Goal: Transaction & Acquisition: Book appointment/travel/reservation

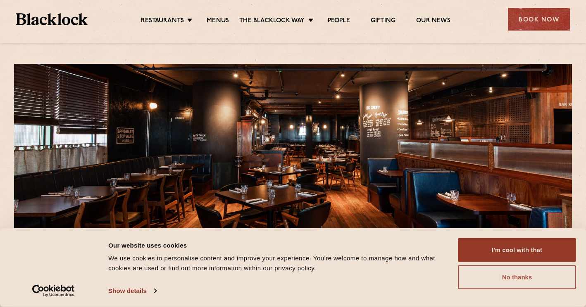
click at [492, 281] on button "No thanks" at bounding box center [517, 278] width 118 height 24
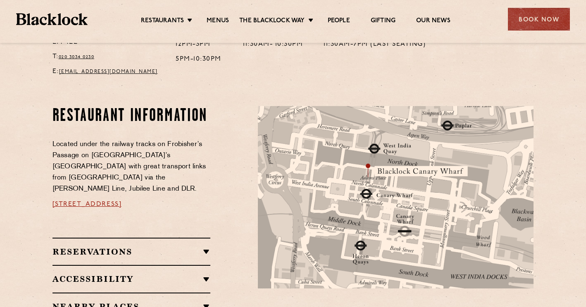
scroll to position [199, 0]
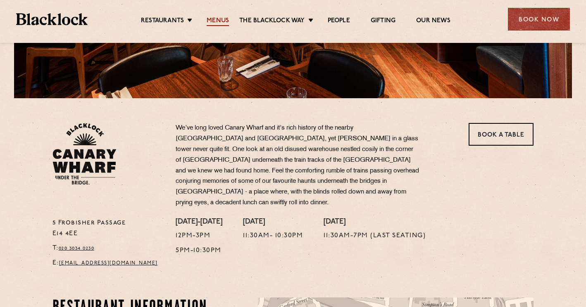
click at [221, 22] on link "Menus" at bounding box center [218, 21] width 22 height 9
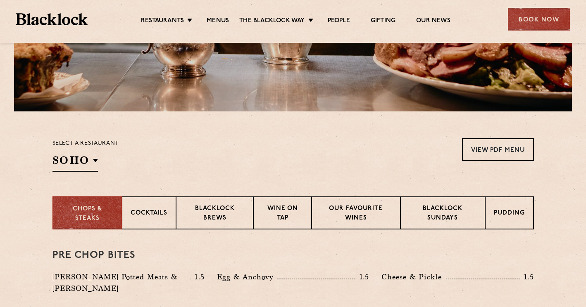
scroll to position [178, 0]
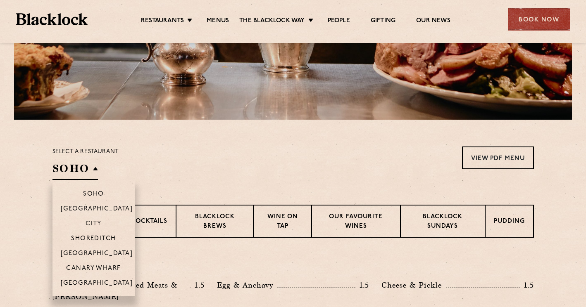
click at [92, 170] on h2 "SOHO" at bounding box center [74, 171] width 45 height 19
click at [95, 269] on p "Canary Wharf" at bounding box center [93, 269] width 55 height 8
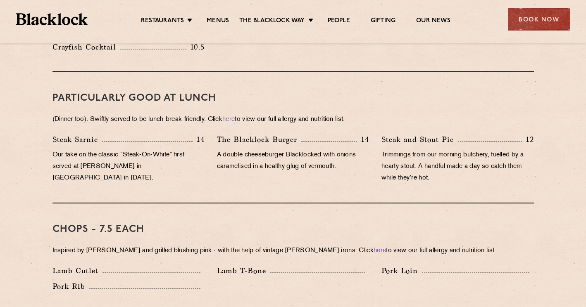
scroll to position [456, 0]
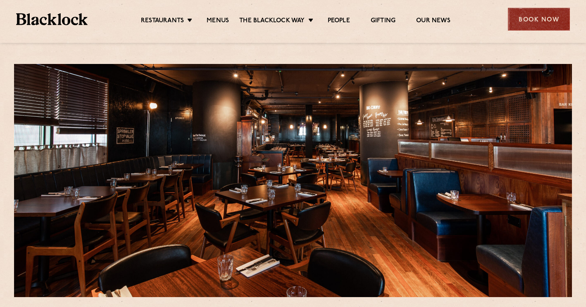
click at [528, 24] on div "Book Now" at bounding box center [539, 19] width 62 height 23
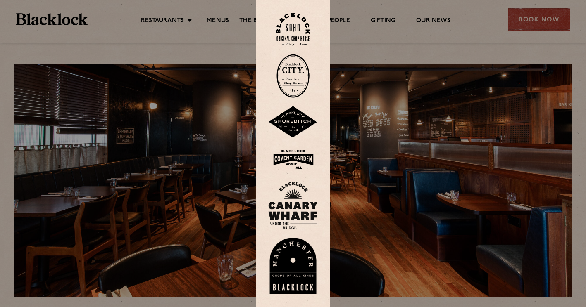
click at [286, 202] on img at bounding box center [293, 206] width 50 height 48
